Goal: Check status: Check status

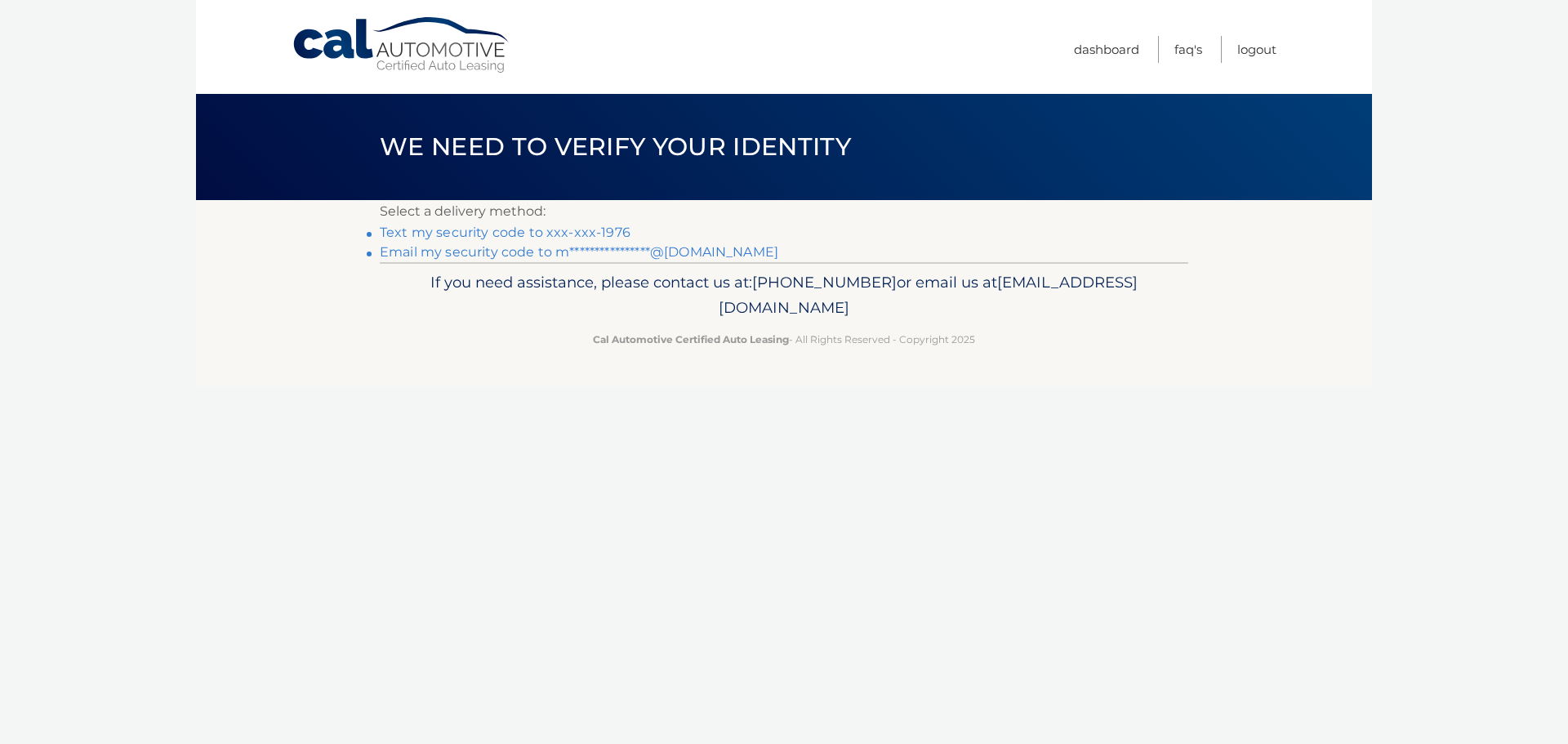
click at [488, 230] on link "Text my security code to xxx-xxx-1976" at bounding box center [504, 232] width 251 height 16
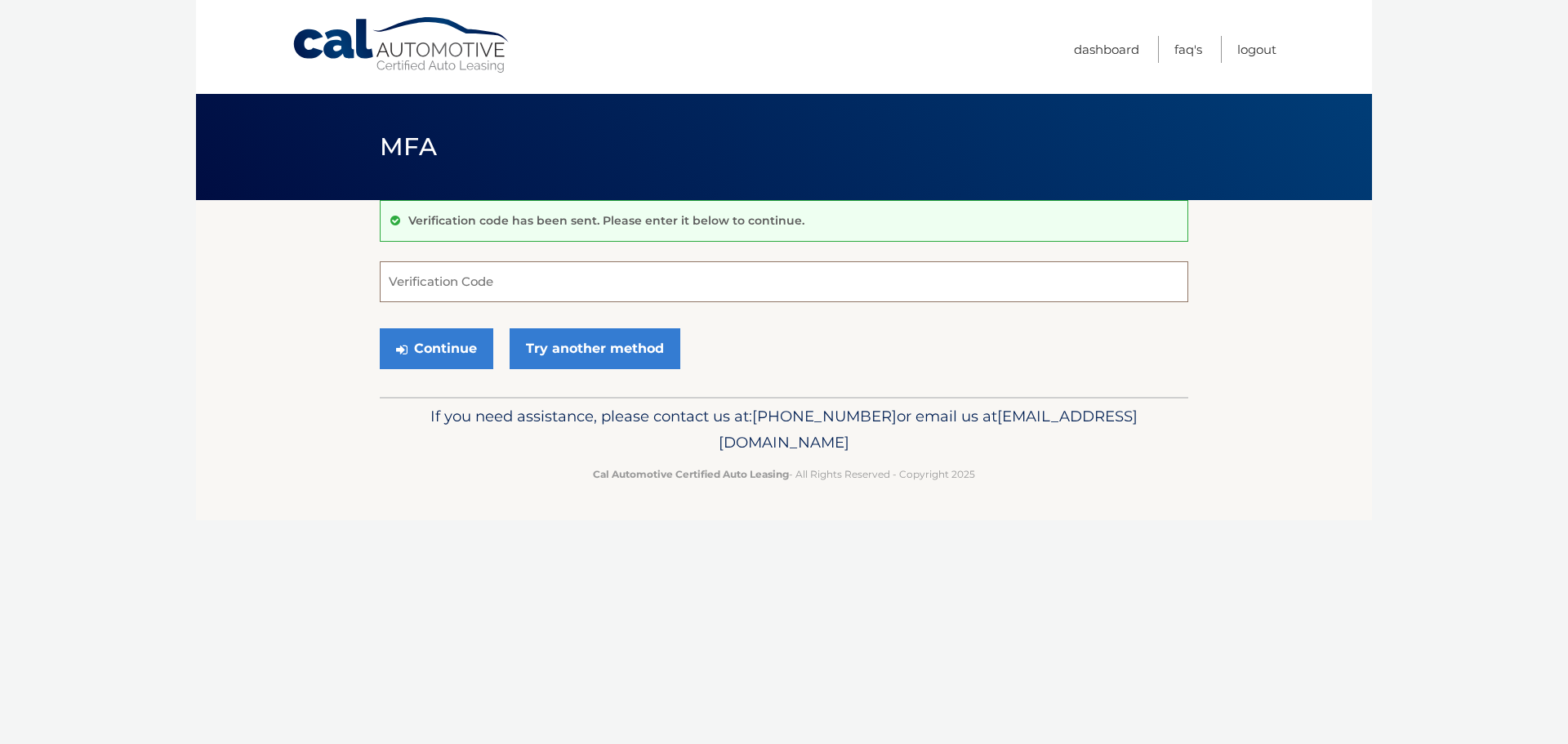
click at [496, 287] on input "Verification Code" at bounding box center [783, 282] width 809 height 41
type input "440123"
click at [379, 328] on button "Continue" at bounding box center [436, 348] width 113 height 41
click at [463, 348] on button "Continue" at bounding box center [436, 348] width 113 height 41
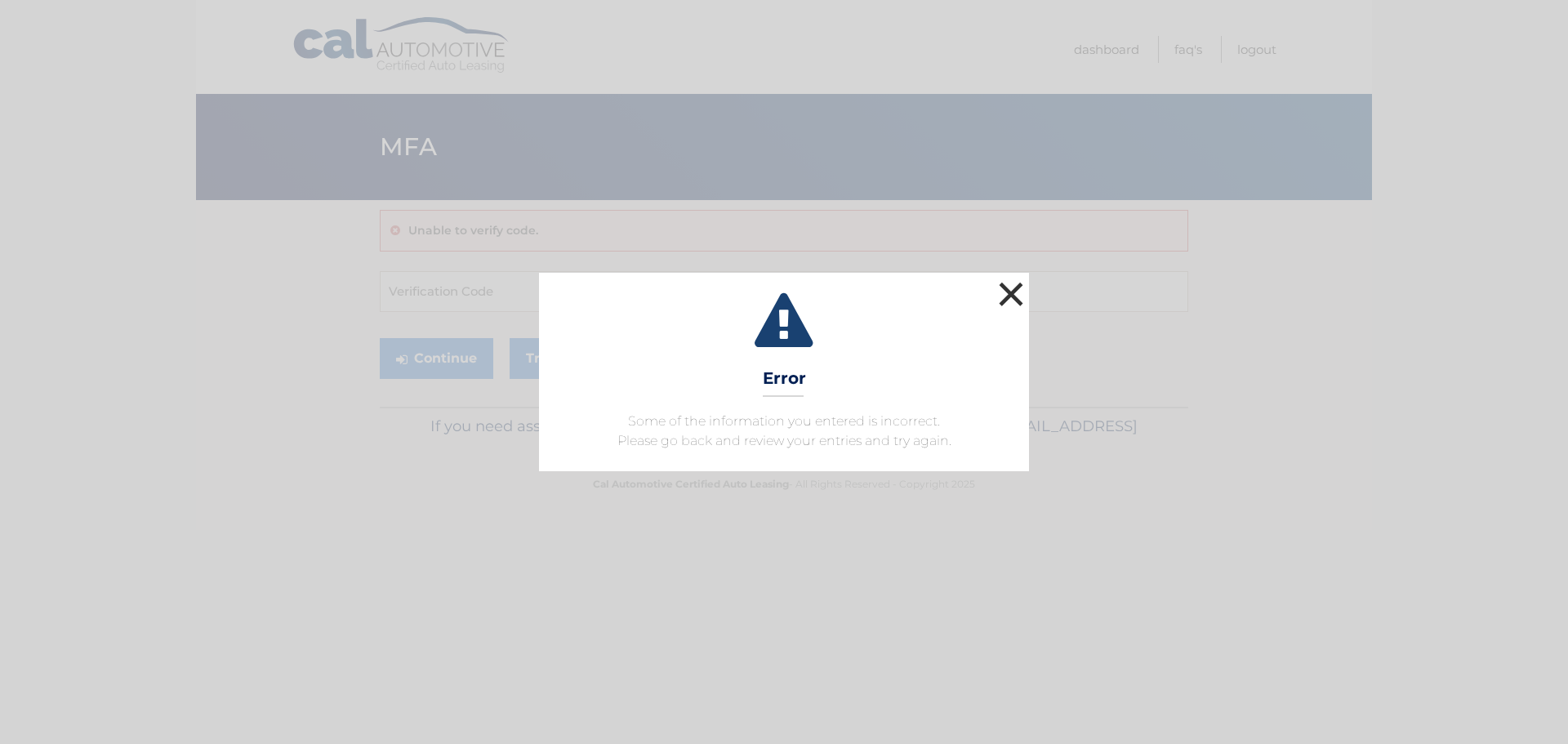
click at [1014, 293] on button "×" at bounding box center [1011, 294] width 33 height 33
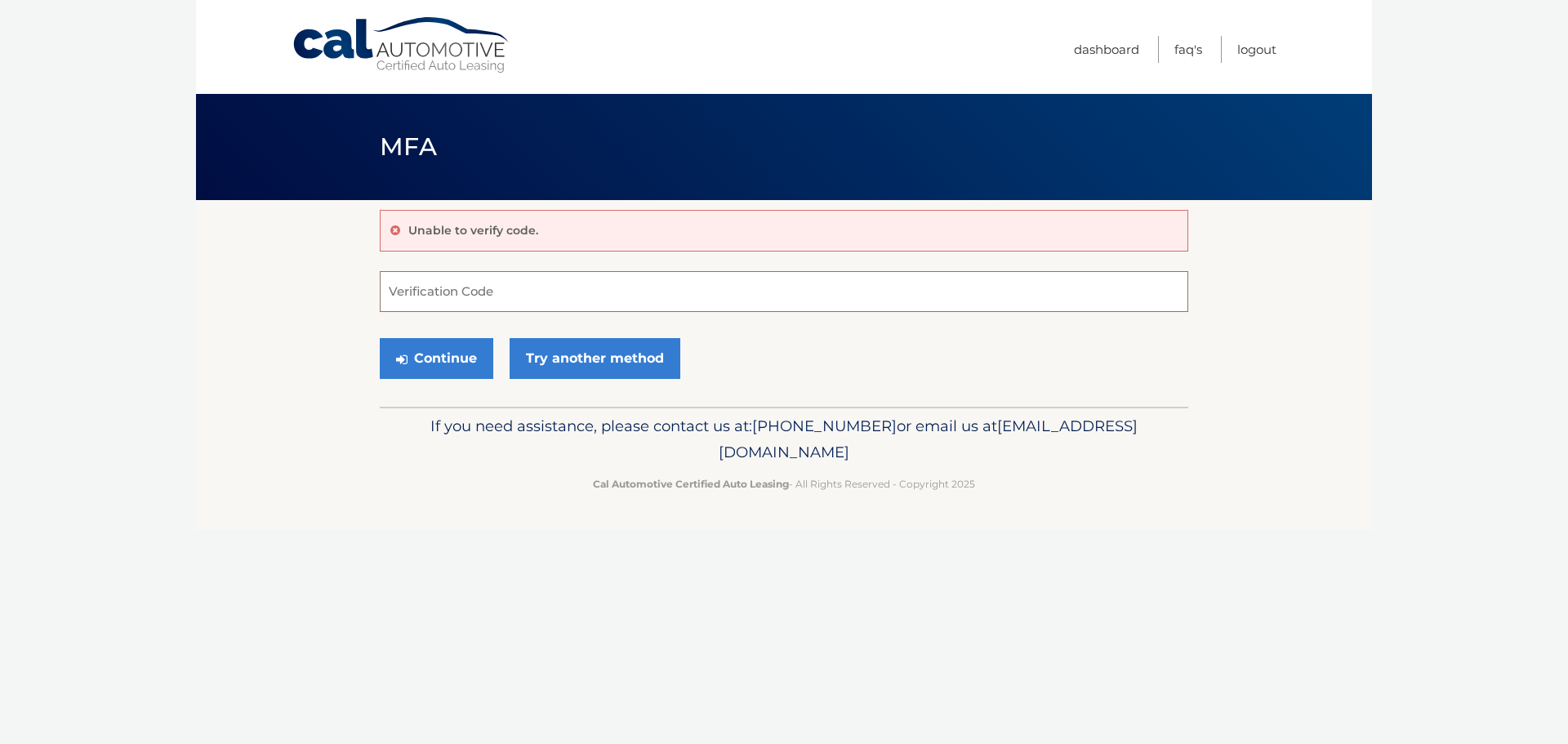
click at [594, 292] on input "Verification Code" at bounding box center [783, 291] width 809 height 41
click at [446, 51] on link "Cal Automotive" at bounding box center [402, 46] width 221 height 58
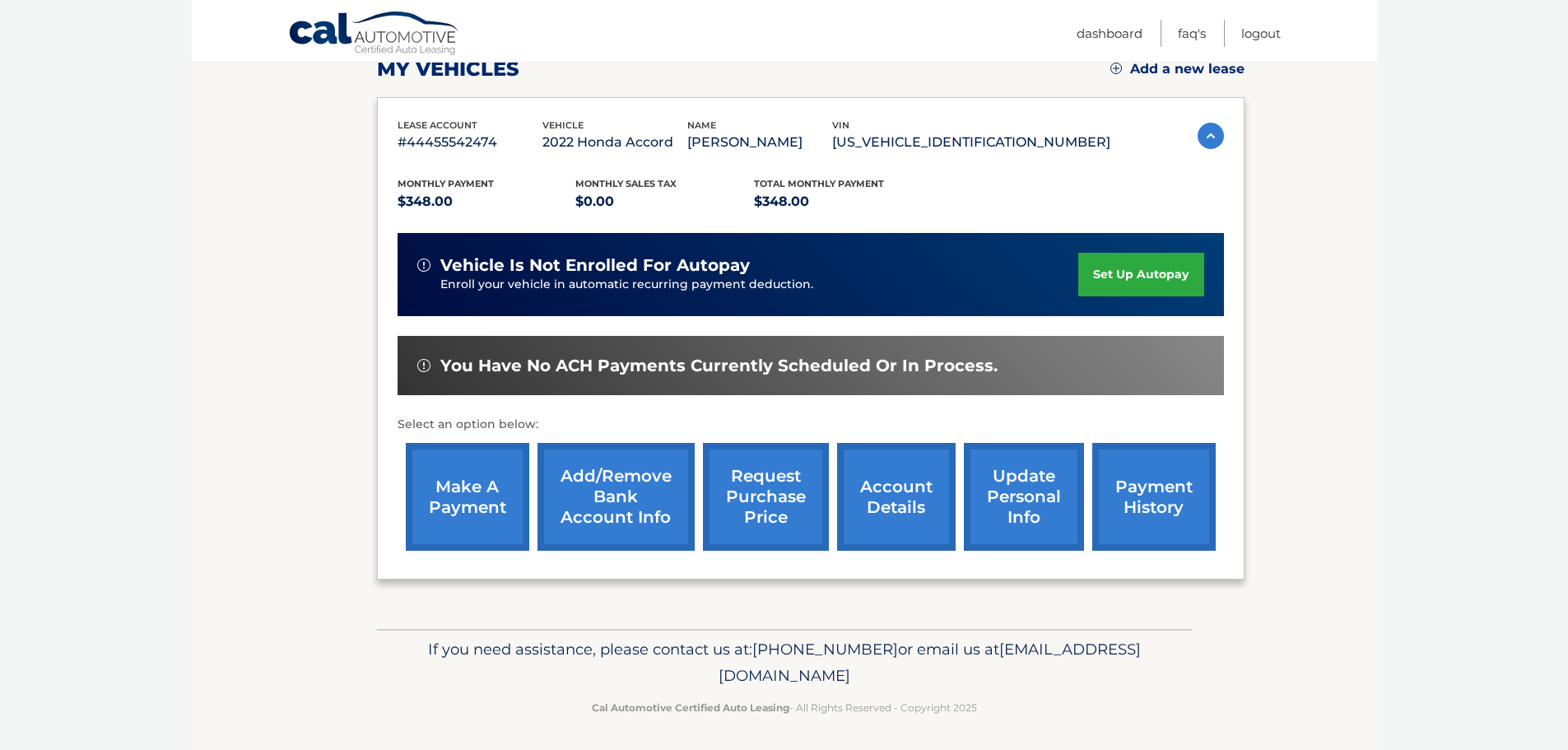
scroll to position [247, 0]
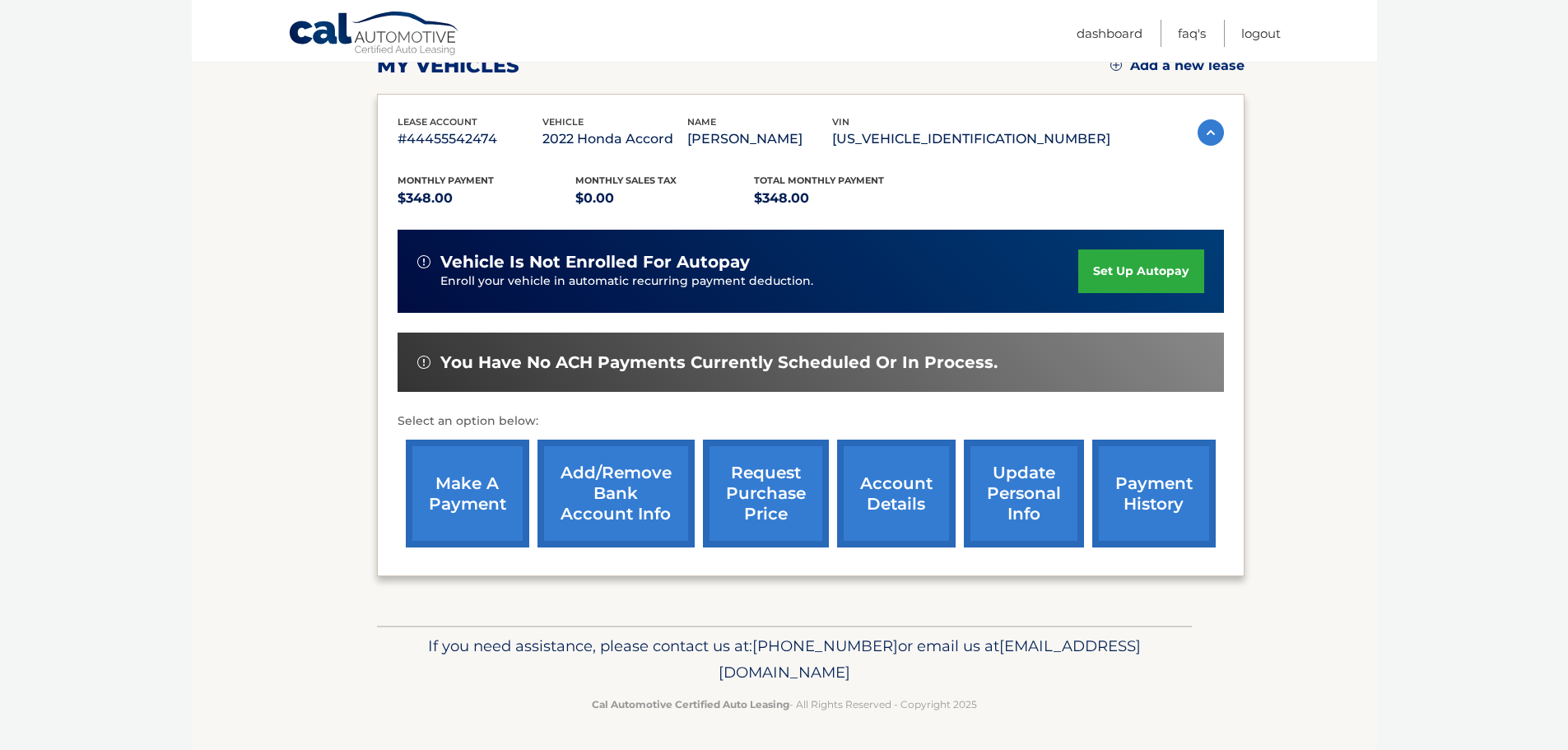
click at [1171, 501] on link "payment history" at bounding box center [1153, 493] width 123 height 108
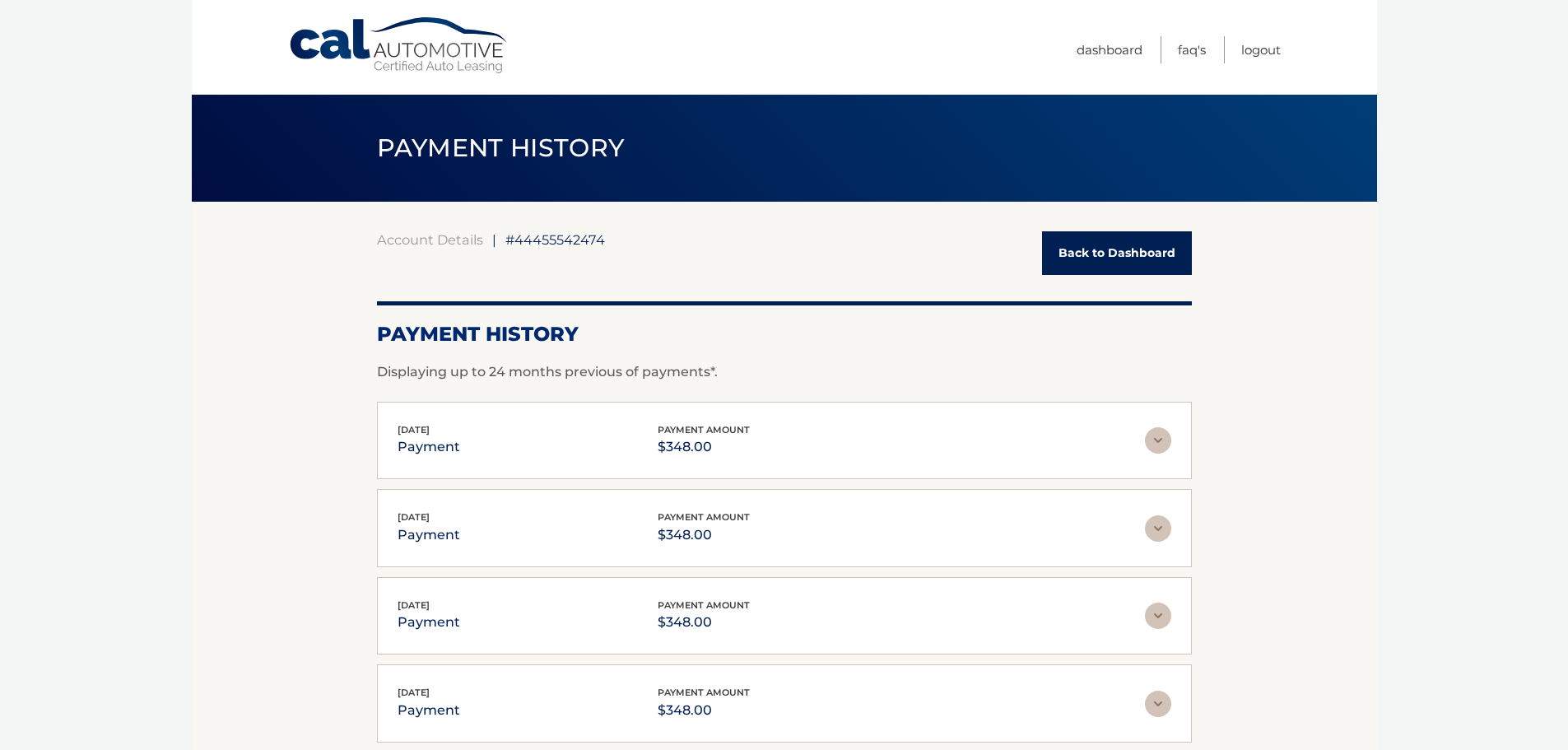
scroll to position [83, 0]
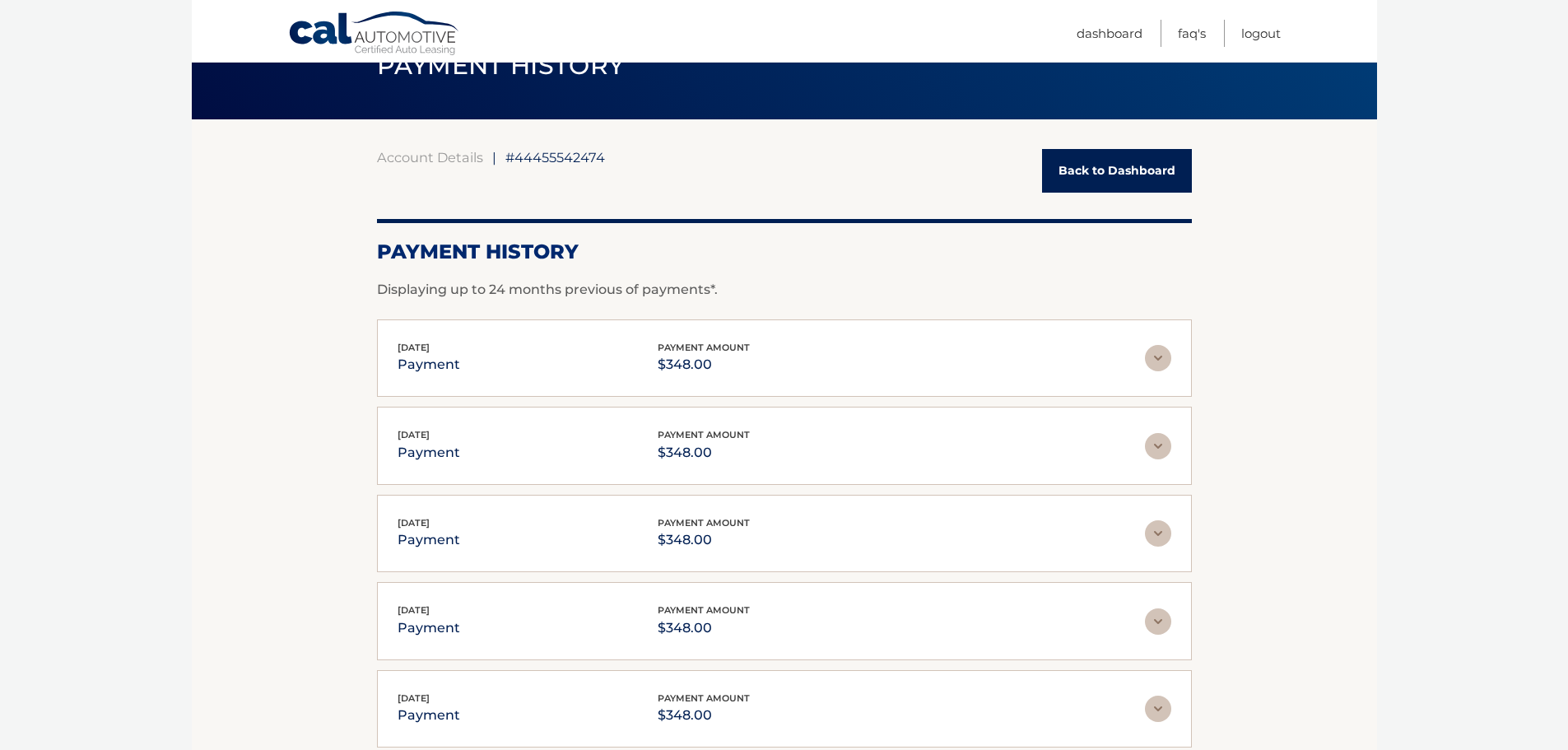
click at [1153, 358] on img at bounding box center [1158, 358] width 27 height 27
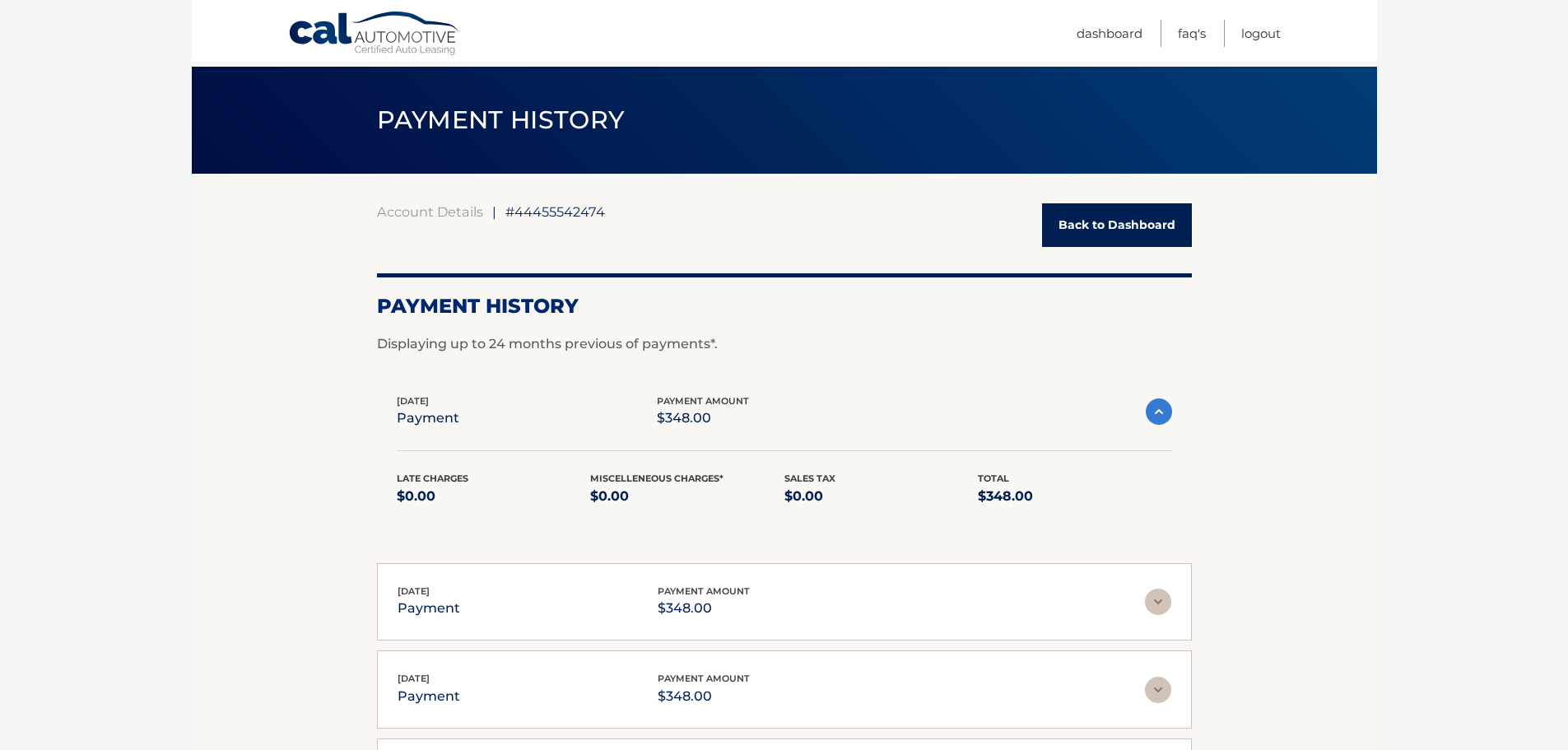
scroll to position [0, 0]
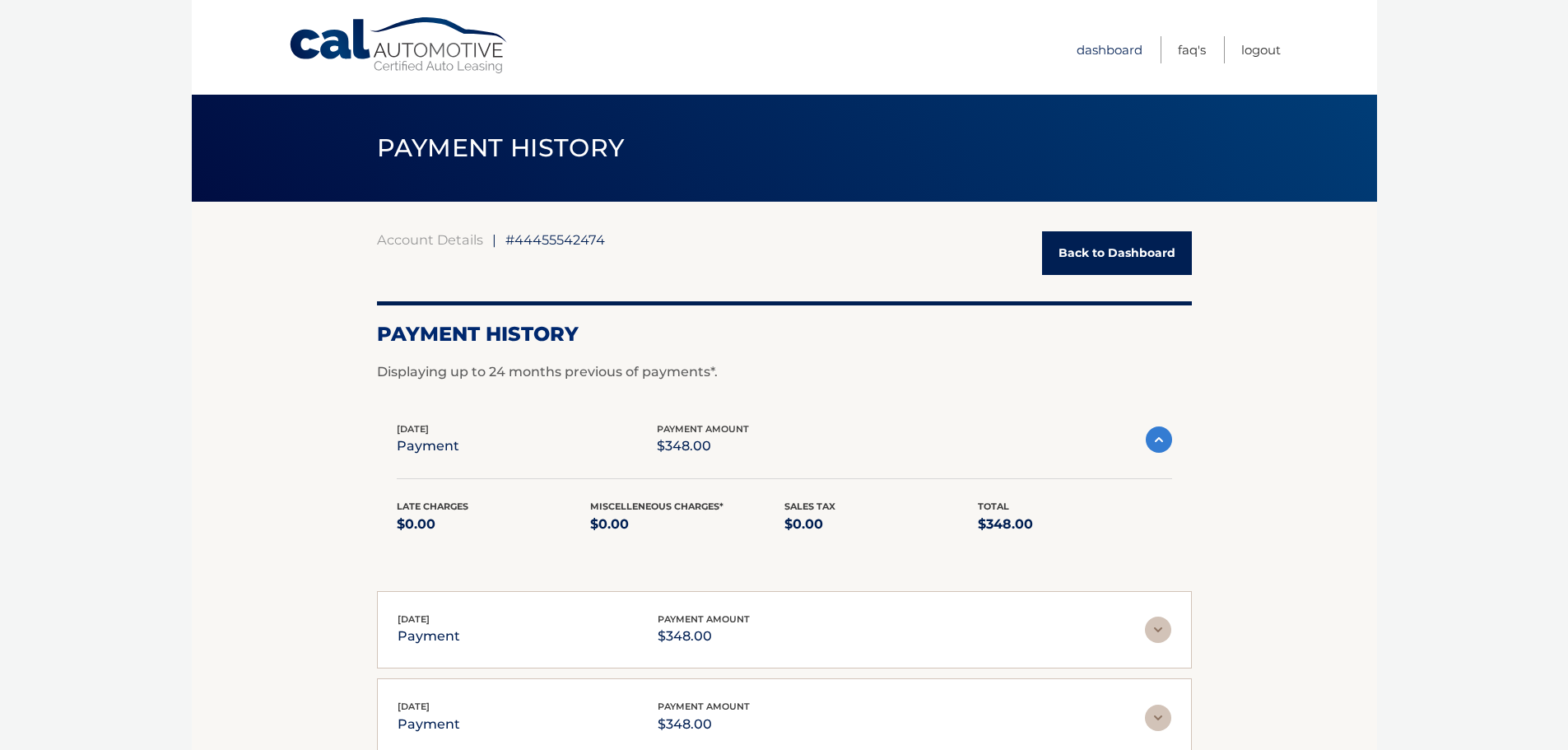
click at [1113, 44] on link "Dashboard" at bounding box center [1109, 50] width 66 height 28
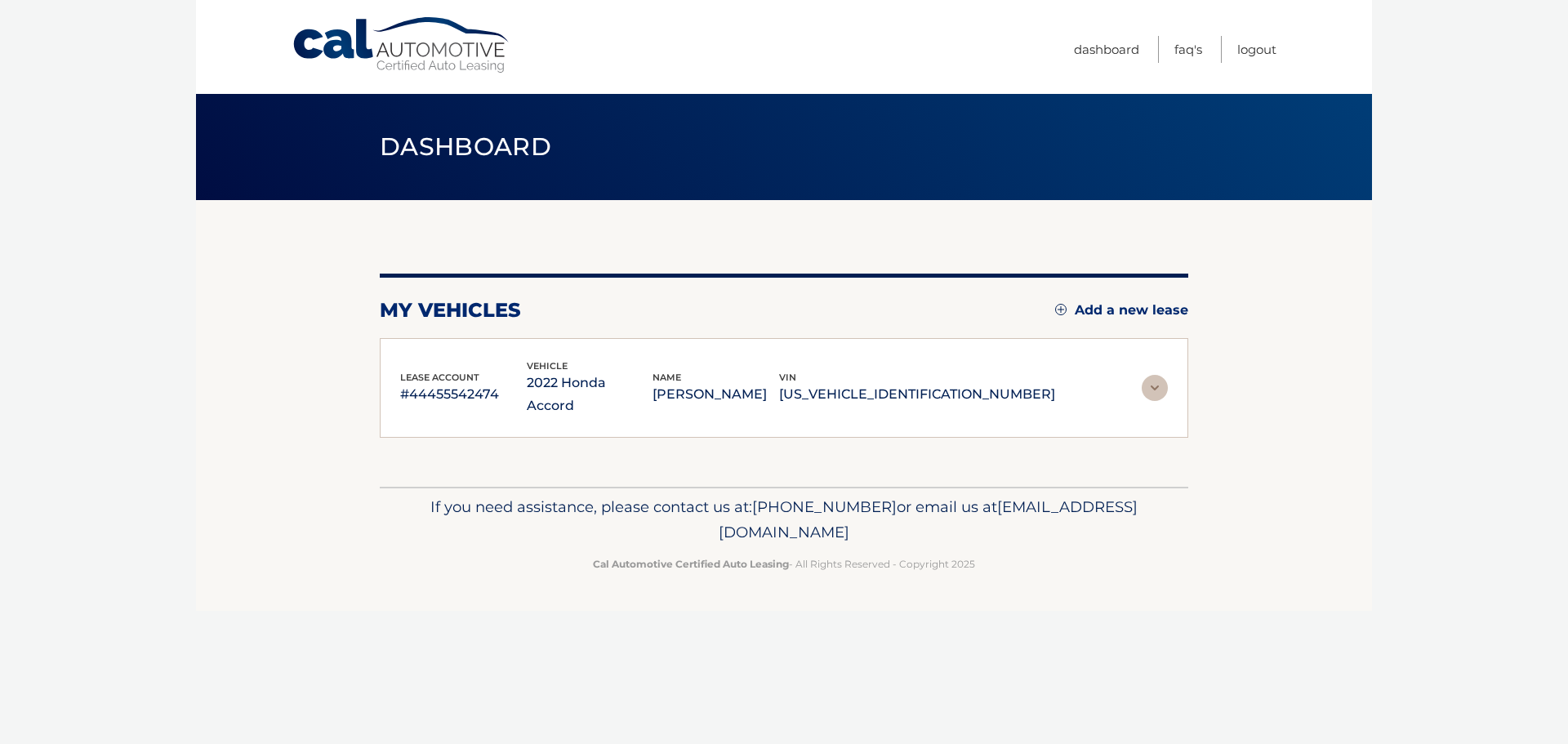
click at [371, 58] on link "Cal Automotive" at bounding box center [402, 46] width 221 height 58
